Goal: Check status

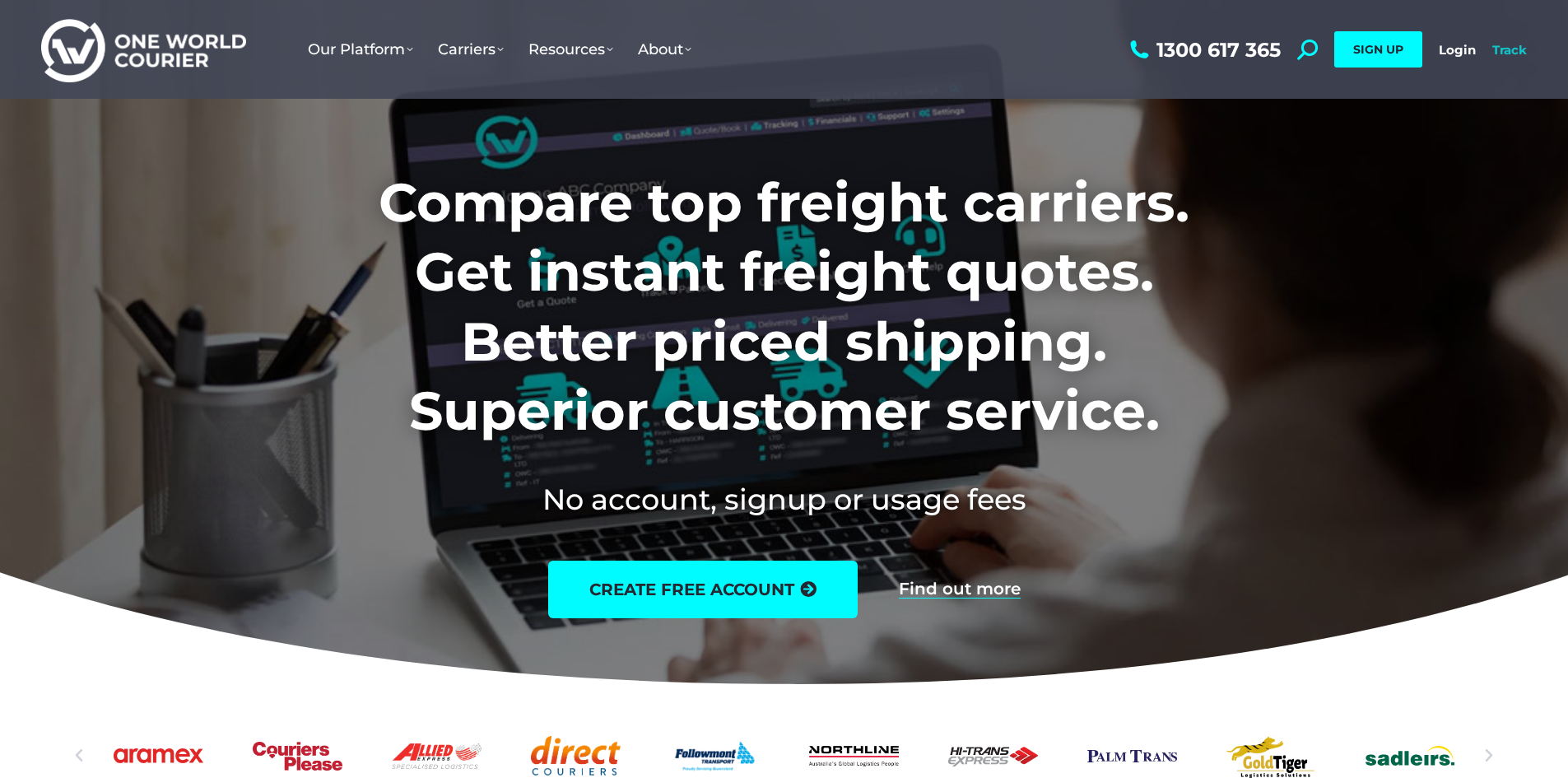
click at [1507, 48] on link "Track" at bounding box center [1510, 50] width 35 height 16
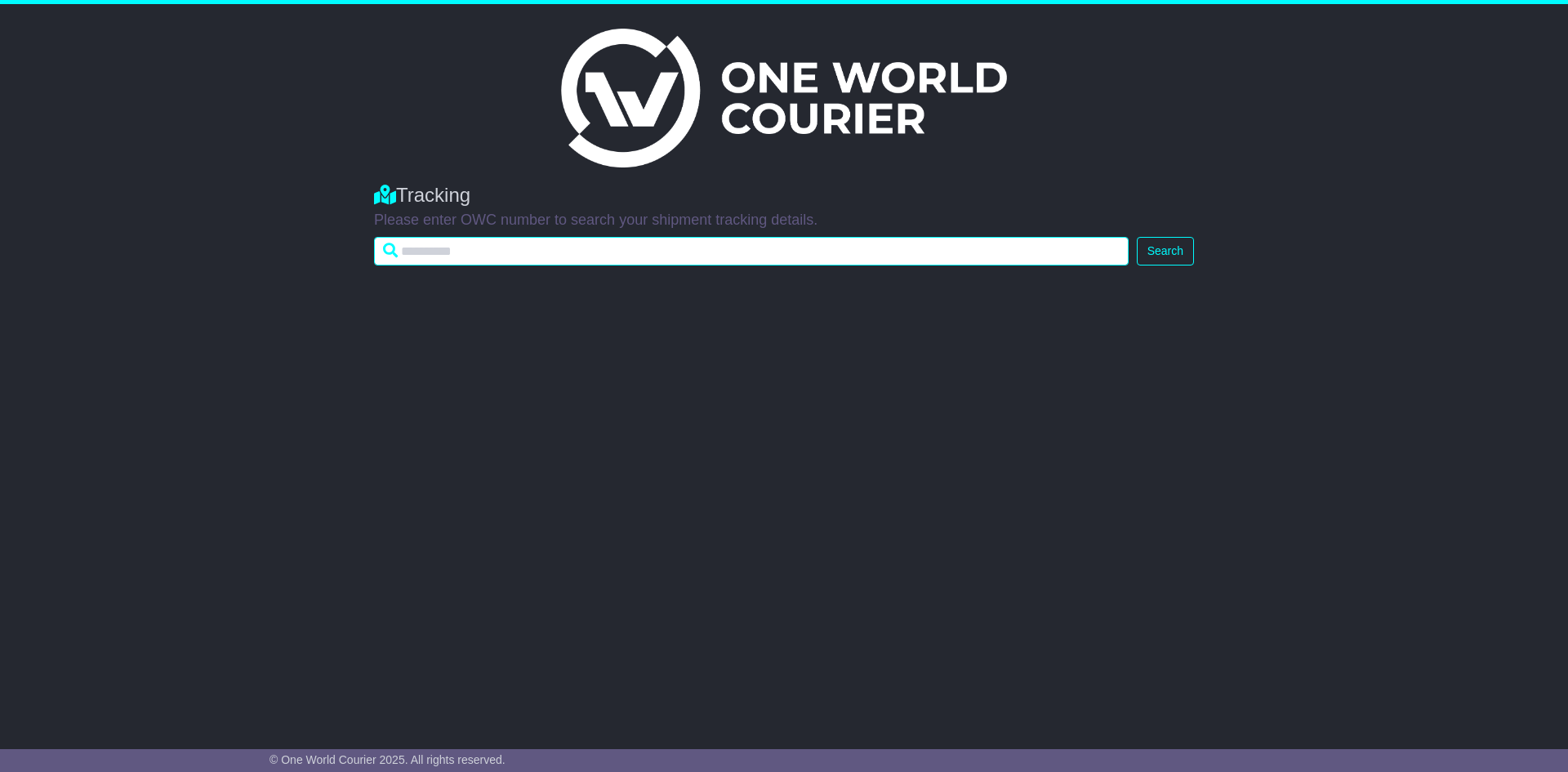
click at [452, 254] on input "text" at bounding box center [751, 250] width 755 height 29
type input "**********"
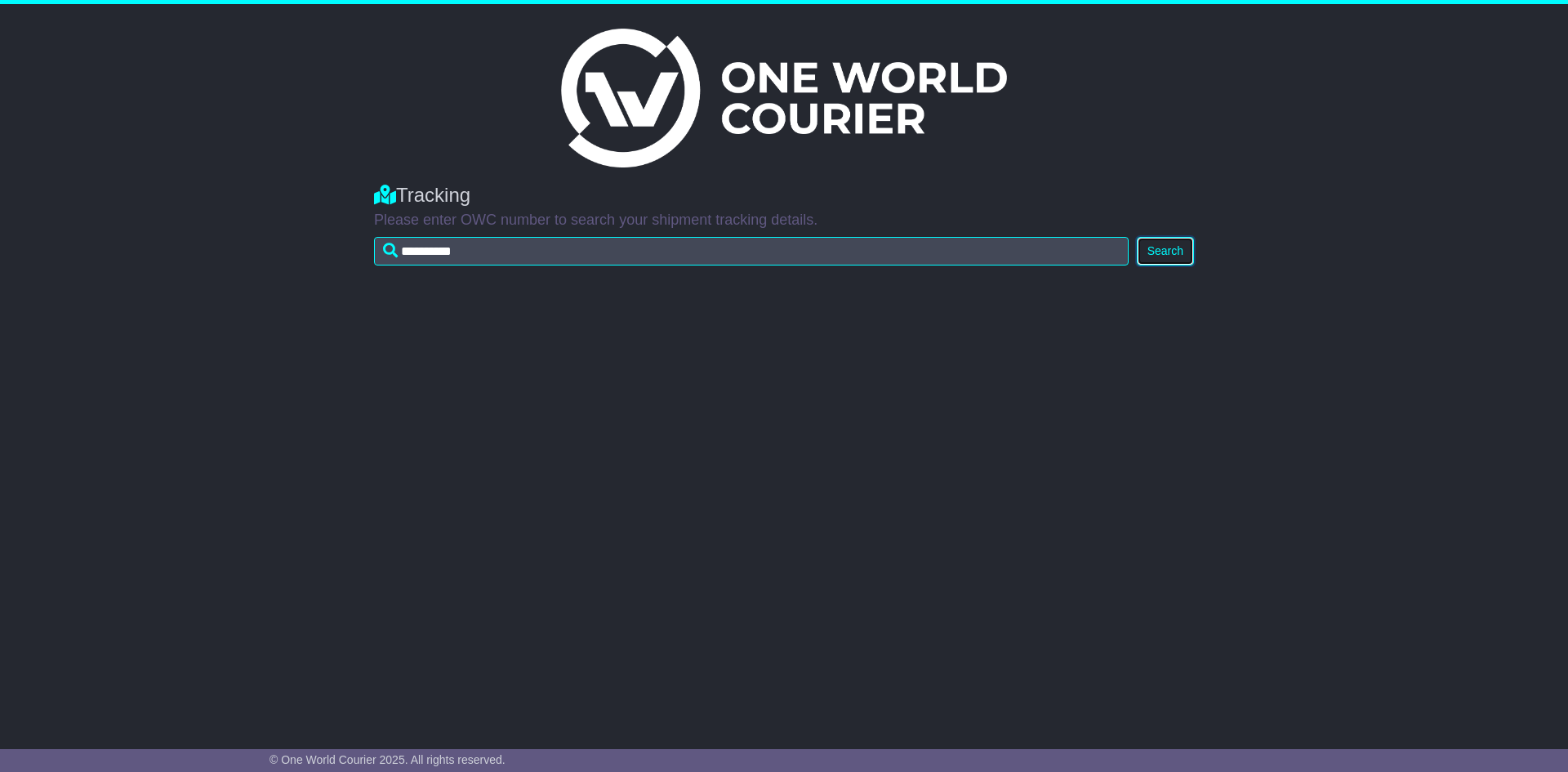
click at [1153, 251] on button "Search" at bounding box center [1165, 250] width 57 height 29
